Goal: Book appointment/travel/reservation

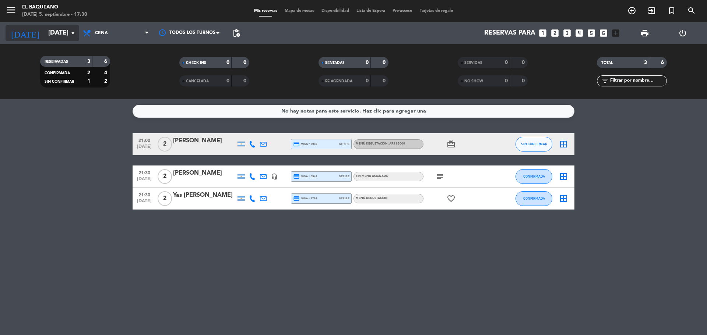
click at [45, 28] on input "[DATE]" at bounding box center [87, 33] width 85 height 15
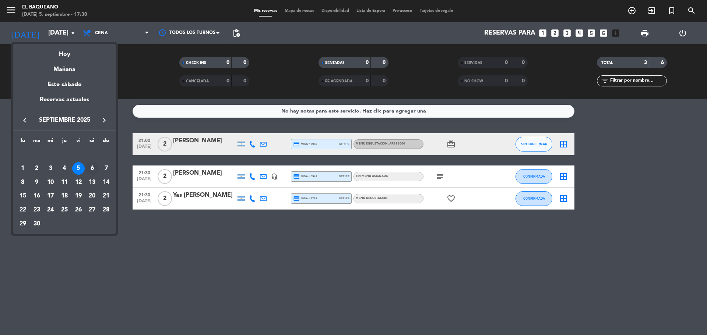
click at [91, 170] on div "6" at bounding box center [92, 168] width 13 height 13
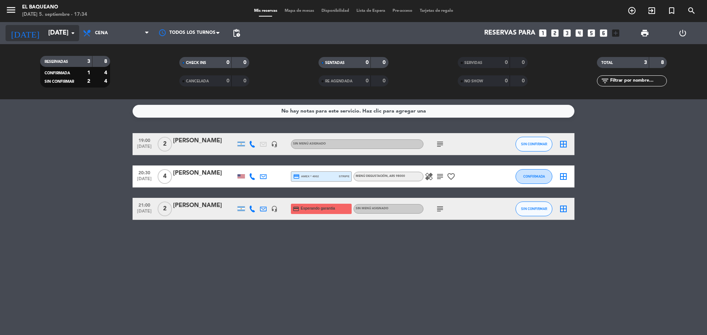
click at [57, 37] on input "[DATE]" at bounding box center [87, 33] width 85 height 15
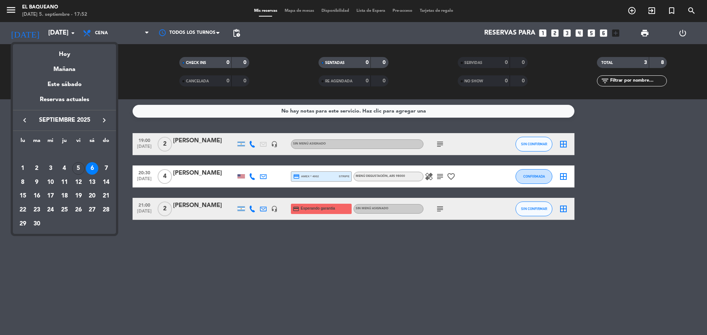
click at [159, 257] on div at bounding box center [353, 167] width 707 height 335
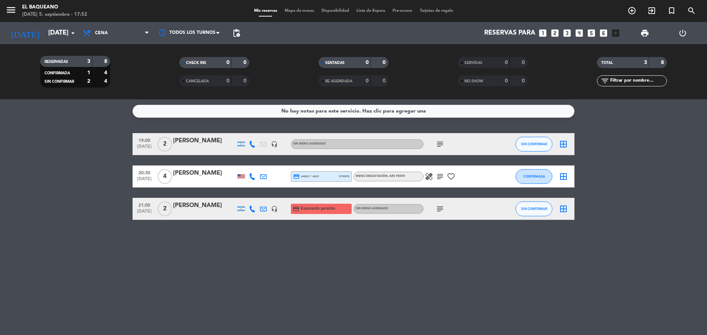
click at [431, 173] on icon "healing" at bounding box center [428, 176] width 9 height 9
click at [431, 174] on icon "healing" at bounding box center [428, 176] width 9 height 9
click at [441, 174] on icon "subject" at bounding box center [439, 176] width 9 height 9
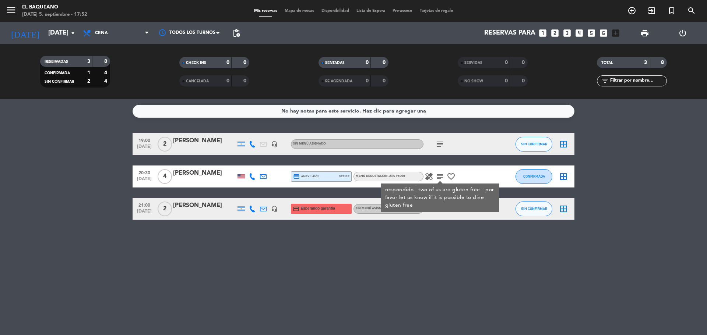
click at [440, 174] on icon "subject" at bounding box center [439, 176] width 9 height 9
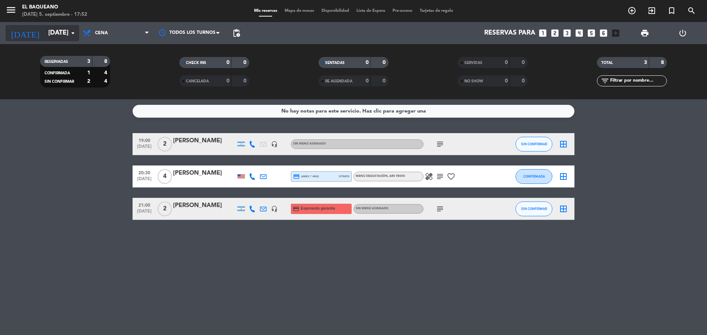
click at [45, 35] on input "[DATE]" at bounding box center [87, 33] width 85 height 15
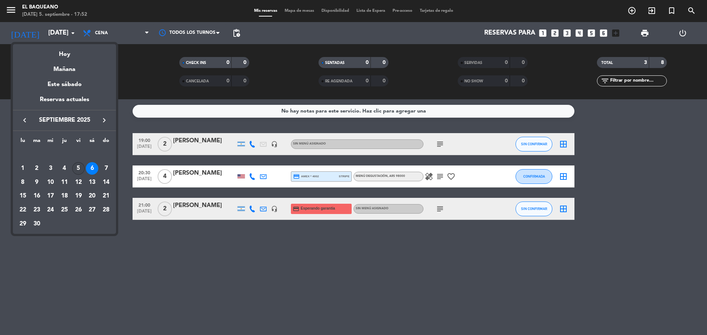
click at [81, 170] on div "5" at bounding box center [78, 168] width 13 height 13
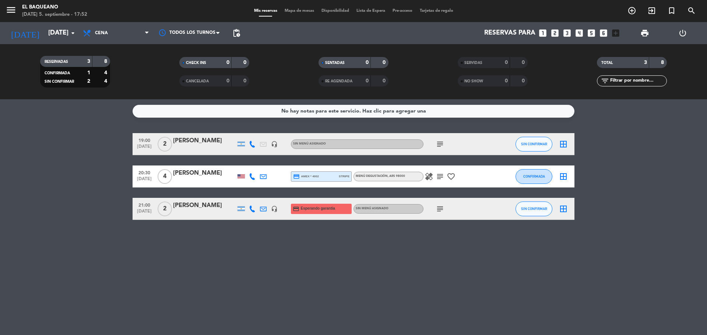
type input "[DATE]"
